Goal: Information Seeking & Learning: Learn about a topic

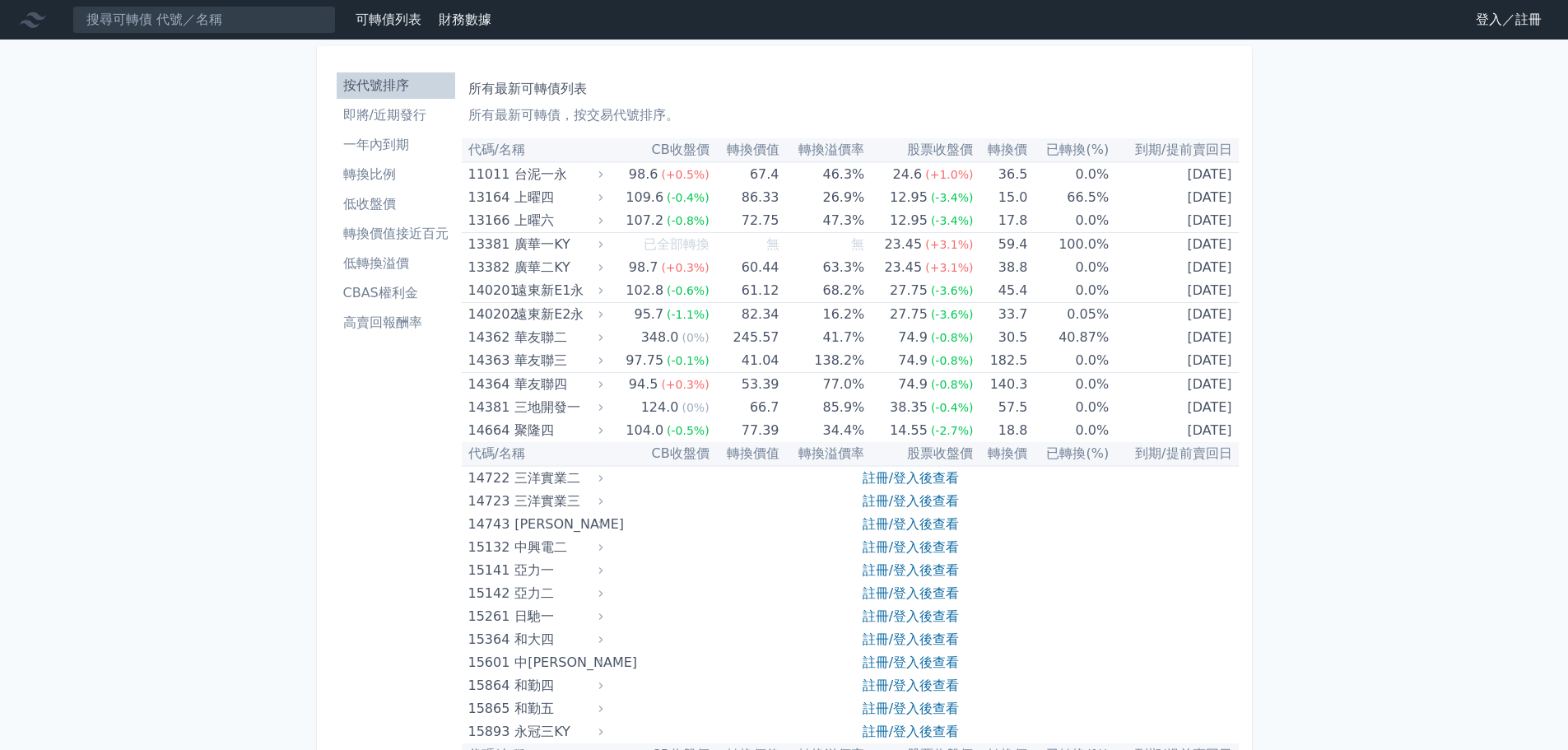
click at [889, 483] on link "註冊/登入後查看" at bounding box center [910, 478] width 97 height 16
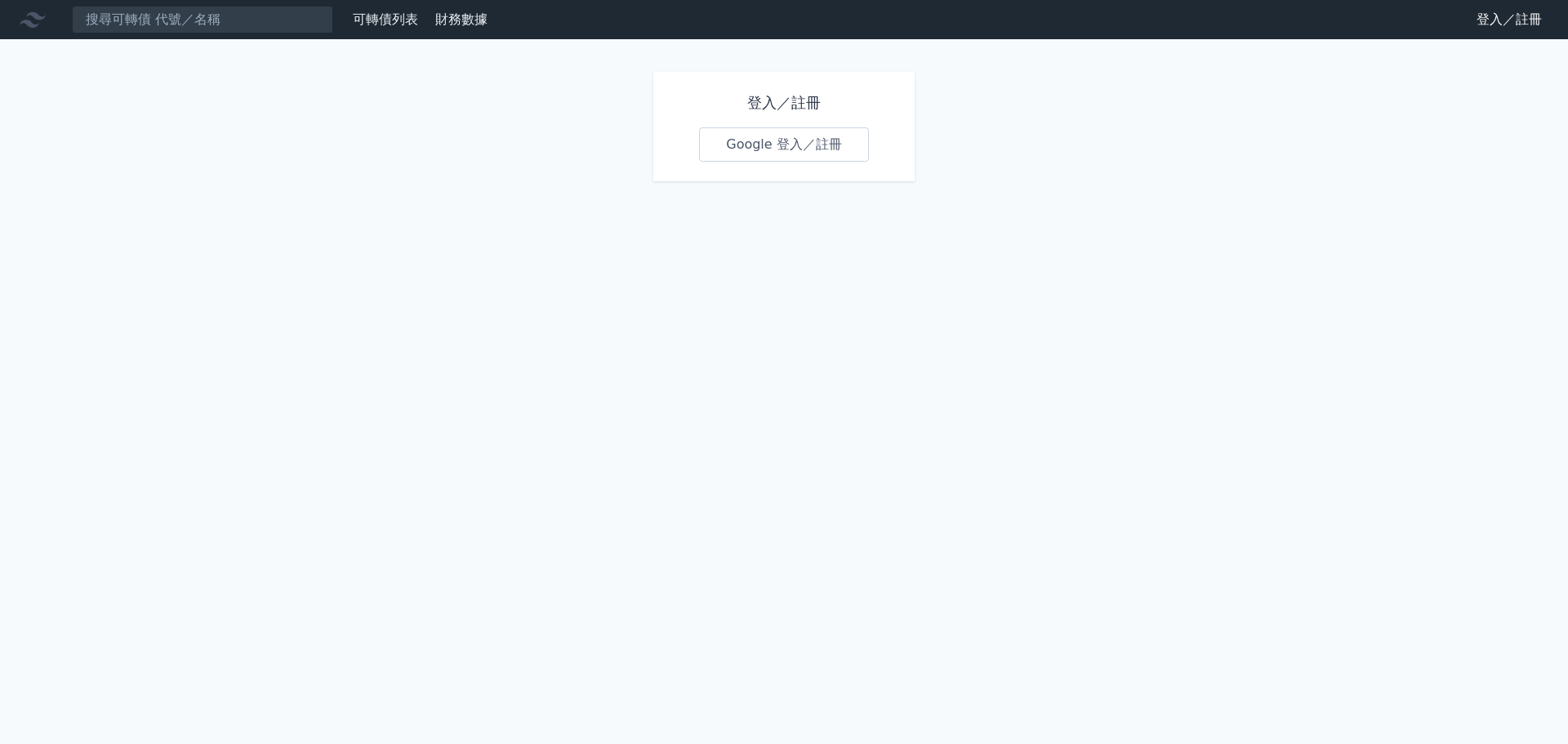
drag, startPoint x: 817, startPoint y: 182, endPoint x: 811, endPoint y: 161, distance: 21.8
click at [815, 176] on div "登入／註冊 Google 登入／註冊" at bounding box center [783, 126] width 274 height 122
click at [801, 140] on link "Google 登入／註冊" at bounding box center [784, 144] width 170 height 34
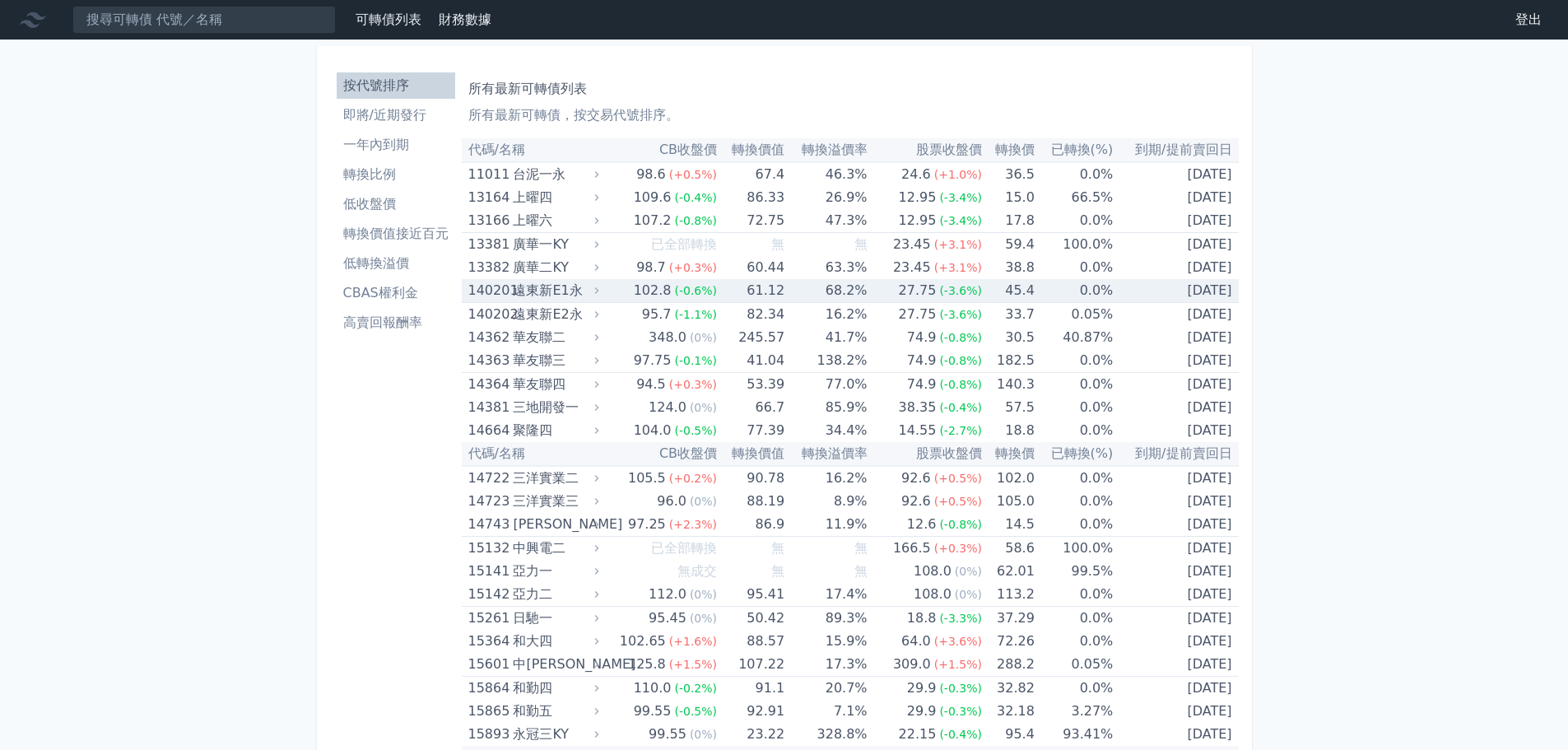
click at [409, 291] on li "CBAS權利金" at bounding box center [396, 293] width 118 height 20
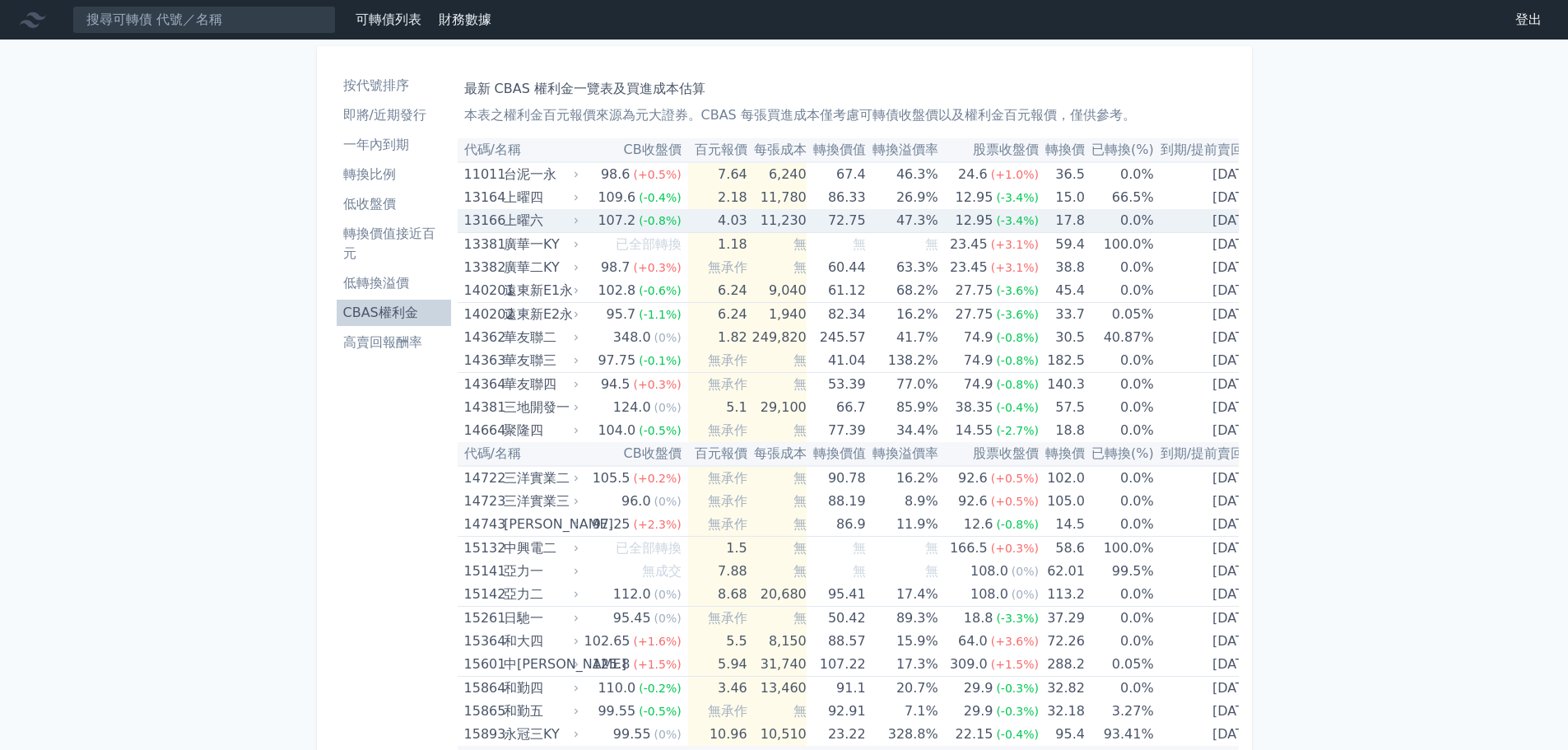
click at [829, 218] on td "72.75" at bounding box center [836, 221] width 60 height 24
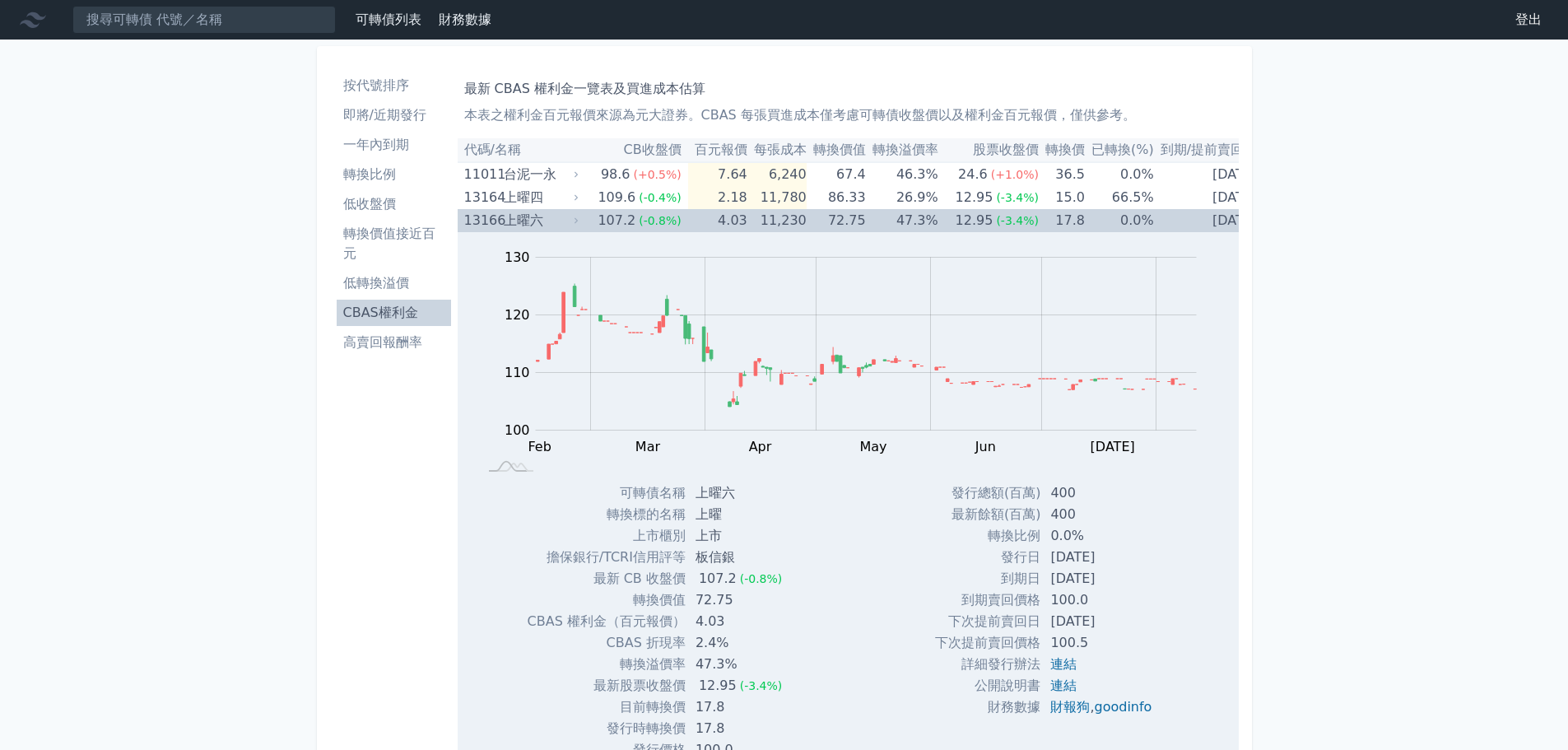
click at [840, 218] on td "72.75" at bounding box center [836, 220] width 60 height 23
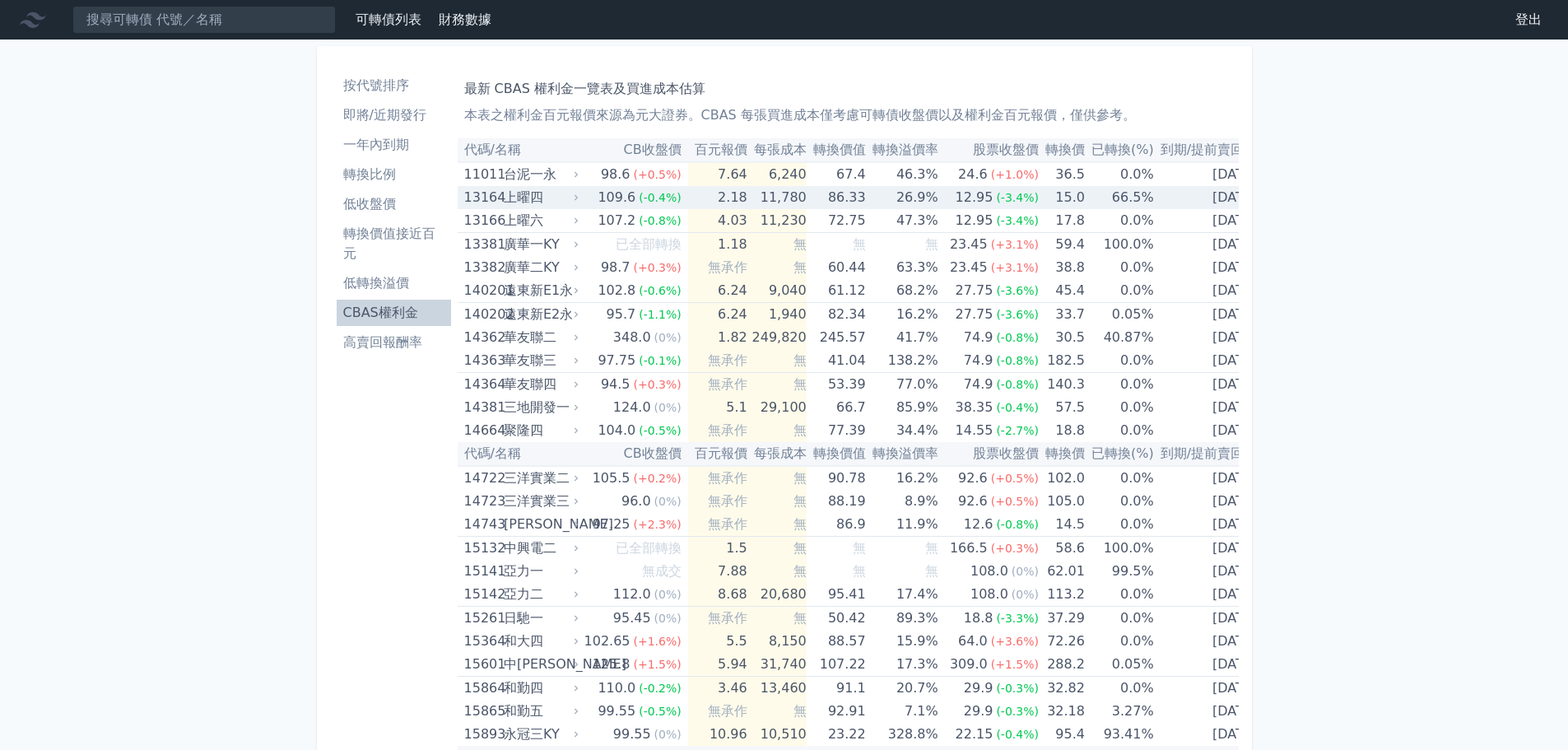
click at [843, 195] on td "86.33" at bounding box center [836, 197] width 60 height 23
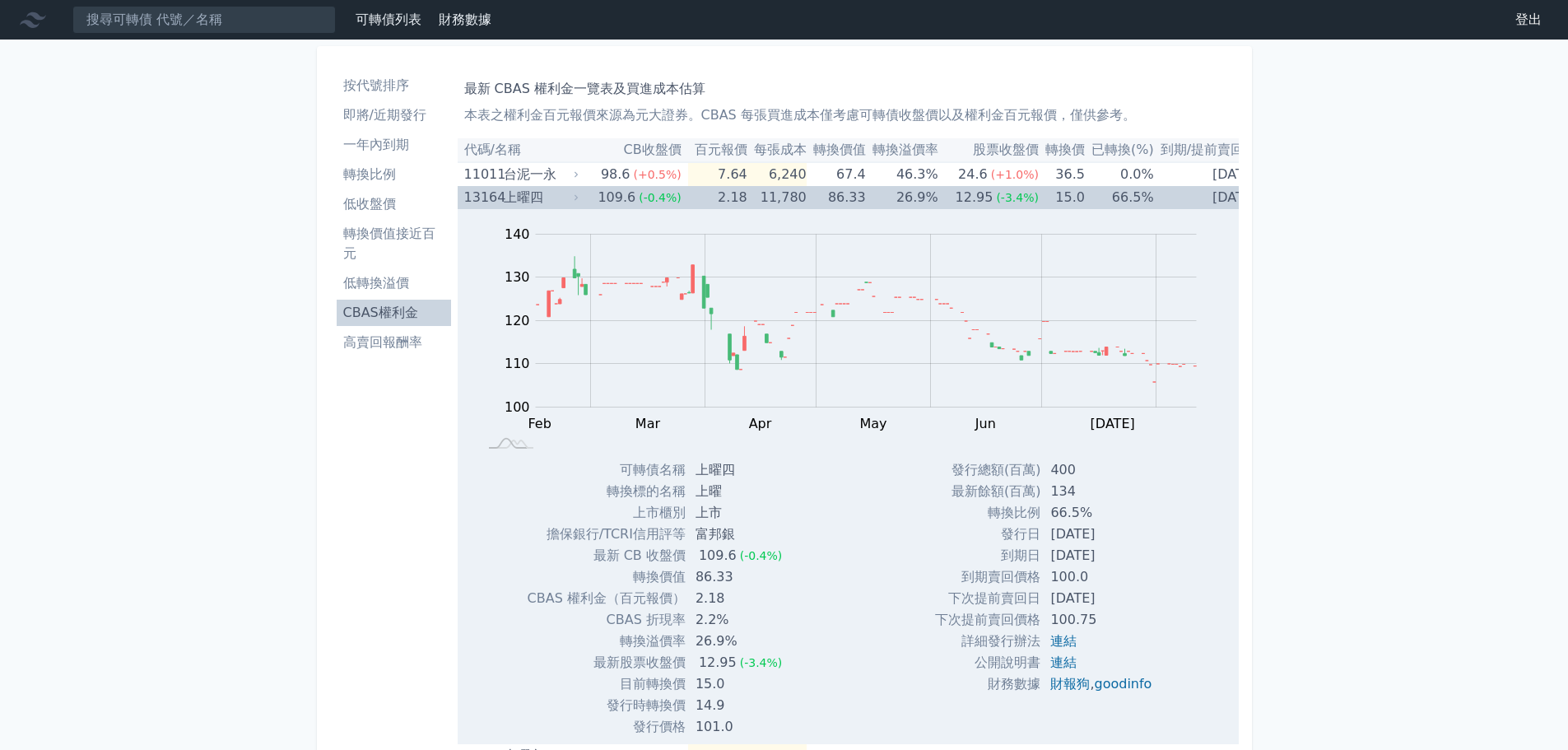
click at [851, 202] on td "86.33" at bounding box center [836, 197] width 60 height 23
